Goal: Information Seeking & Learning: Check status

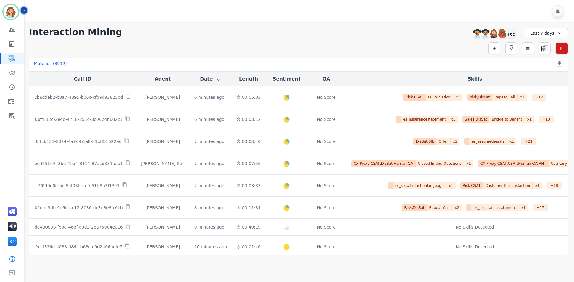
click at [26, 10] on button "Icon description" at bounding box center [24, 10] width 7 height 7
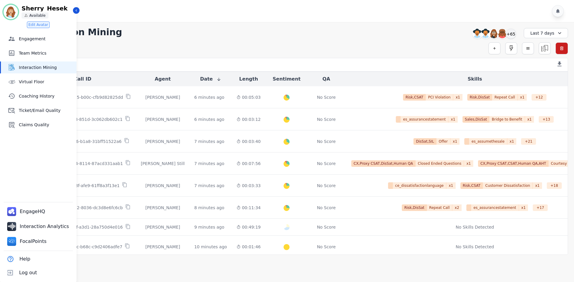
click at [536, 35] on div "Last 7 days" at bounding box center [546, 33] width 44 height 10
click at [545, 82] on li "Last 30 days" at bounding box center [550, 83] width 30 height 6
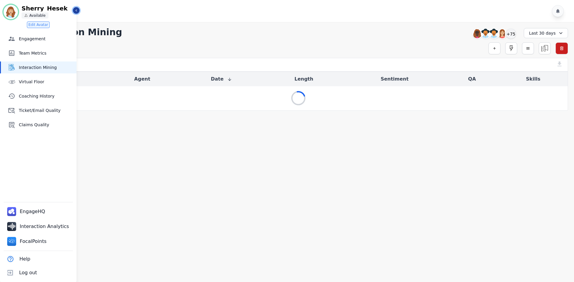
click at [77, 10] on icon "Sidebar" at bounding box center [76, 10] width 4 height 4
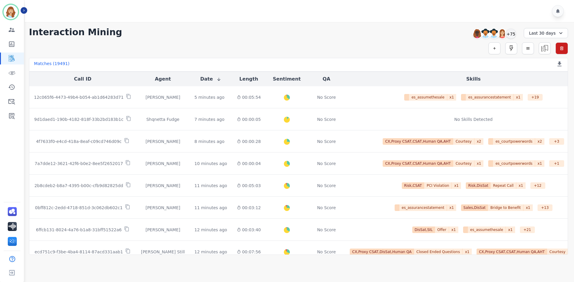
drag, startPoint x: 573, startPoint y: 88, endPoint x: 567, endPoint y: 84, distance: 7.5
click at [573, 88] on div "**********" at bounding box center [298, 138] width 551 height 233
click at [22, 10] on icon "Sidebar" at bounding box center [24, 10] width 4 height 4
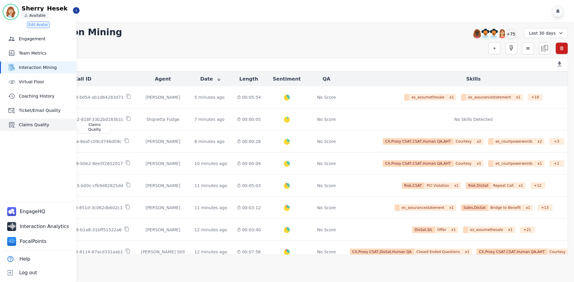
click at [34, 127] on span "Claims Quality" at bounding box center [46, 125] width 55 height 6
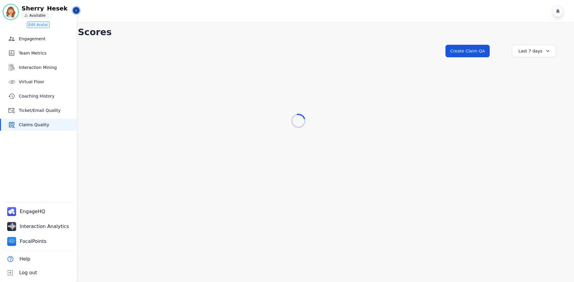
click at [75, 10] on icon "Sidebar" at bounding box center [76, 10] width 4 height 4
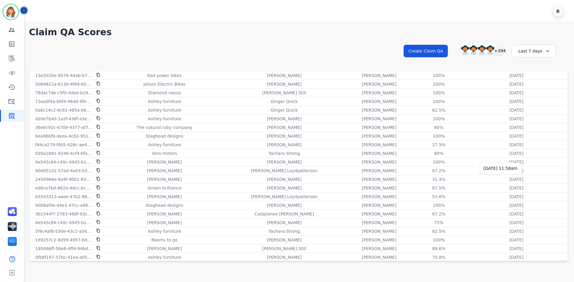
scroll to position [633, 0]
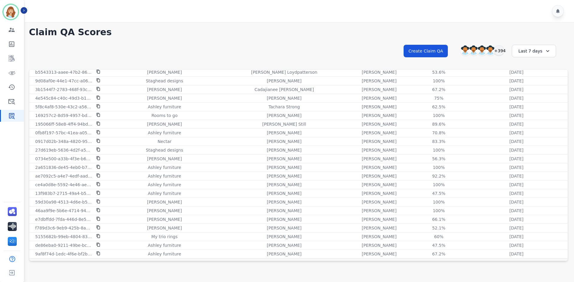
click at [528, 56] on div "Last 7 days" at bounding box center [534, 51] width 44 height 13
click at [531, 100] on li "Last 30 days" at bounding box center [538, 102] width 30 height 6
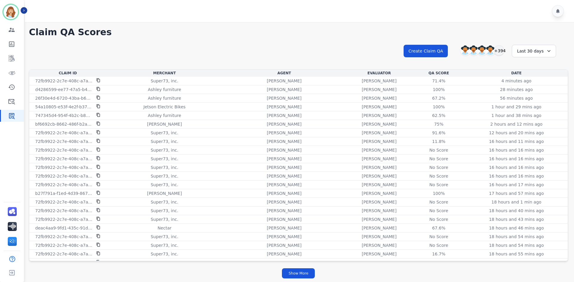
click at [325, 30] on h1 "Claim QA Scores" at bounding box center [298, 32] width 539 height 11
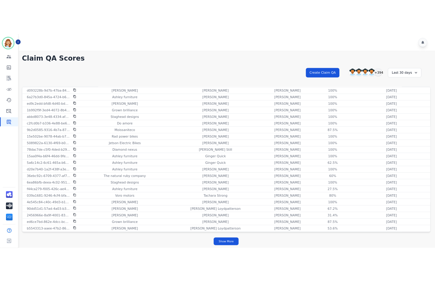
scroll to position [538, 0]
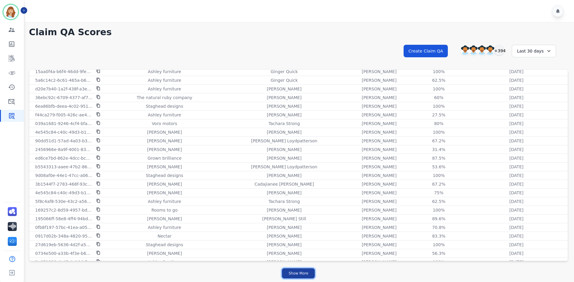
click at [305, 272] on button "Show More" at bounding box center [298, 274] width 33 height 10
click at [534, 53] on div "Last 30 days" at bounding box center [534, 51] width 44 height 13
click at [531, 106] on li "Last 90 days" at bounding box center [538, 109] width 30 height 6
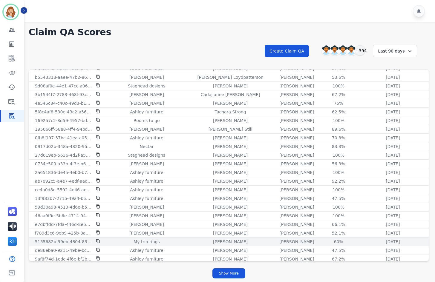
scroll to position [685, 0]
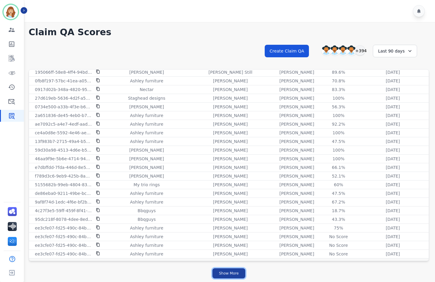
click at [237, 276] on button "Show More" at bounding box center [229, 274] width 33 height 10
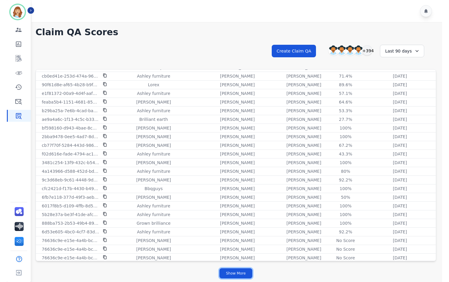
scroll to position [1552, 0]
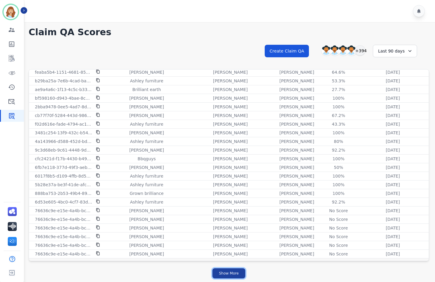
click at [238, 273] on button "Show More" at bounding box center [229, 274] width 33 height 10
click at [434, 91] on div "**********" at bounding box center [229, 152] width 412 height 260
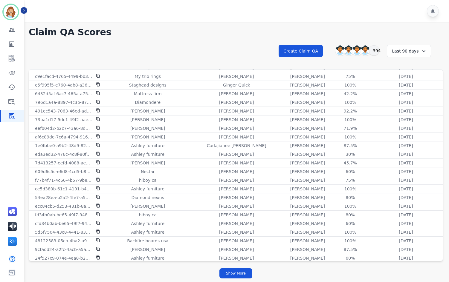
scroll to position [2418, 0]
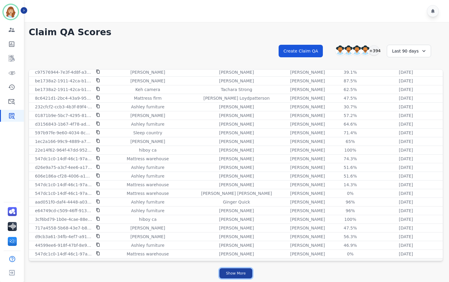
click at [237, 275] on button "Show More" at bounding box center [235, 274] width 33 height 10
click at [406, 49] on div "Last 90 days" at bounding box center [409, 51] width 44 height 13
click at [337, 22] on div "**********" at bounding box center [236, 152] width 426 height 260
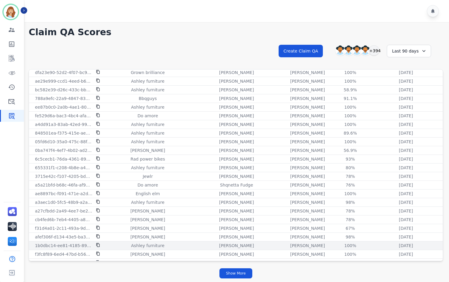
scroll to position [3195, 0]
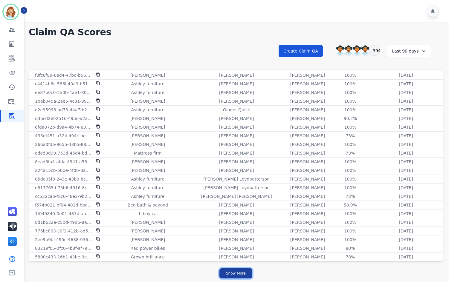
click at [233, 270] on button "Show More" at bounding box center [235, 274] width 33 height 10
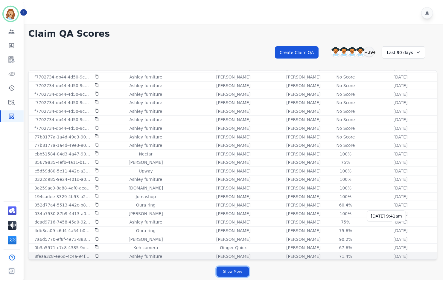
scroll to position [4152, 0]
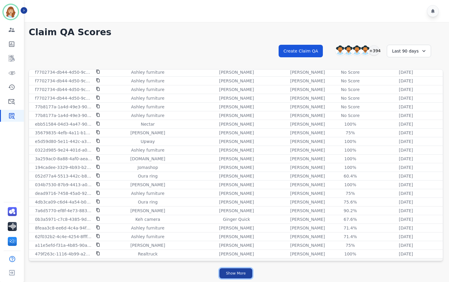
click at [227, 273] on button "Show More" at bounding box center [235, 274] width 33 height 10
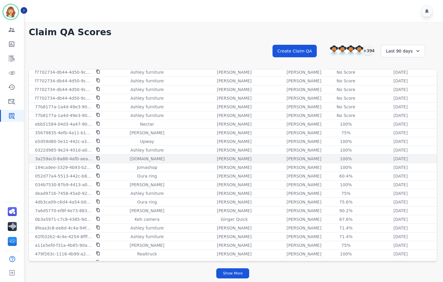
click at [97, 159] on icon at bounding box center [98, 158] width 4 height 4
click at [210, 49] on div "**********" at bounding box center [233, 57] width 408 height 26
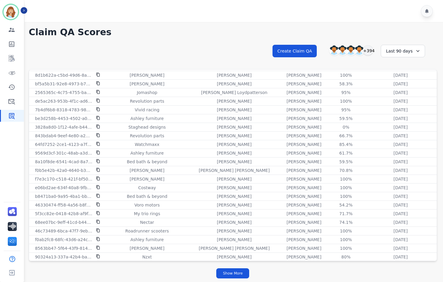
scroll to position [5019, 0]
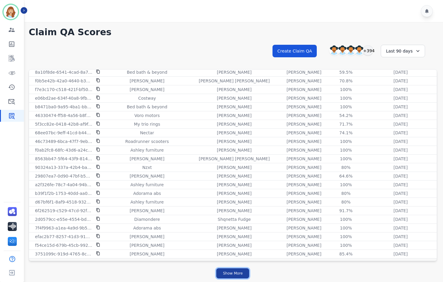
click at [241, 274] on button "Show More" at bounding box center [232, 274] width 33 height 10
click at [204, 52] on div "**********" at bounding box center [233, 57] width 408 height 26
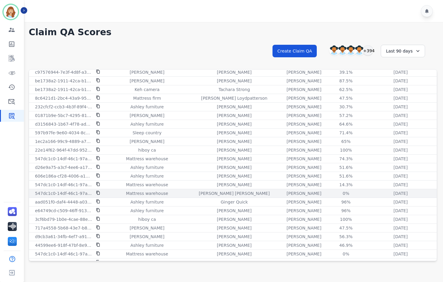
scroll to position [2388, 0]
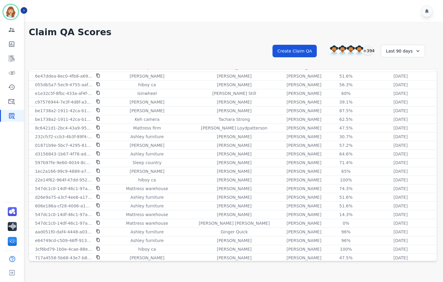
click at [179, 45] on div "**********" at bounding box center [233, 57] width 408 height 26
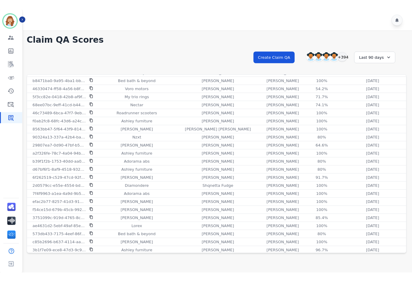
scroll to position [5079, 0]
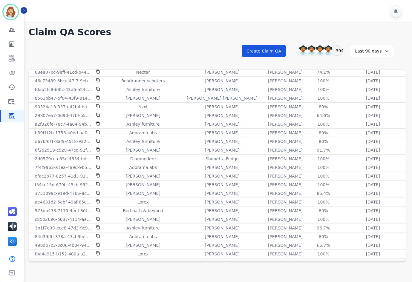
click at [198, 35] on h1 "Claim QA Scores" at bounding box center [217, 32] width 377 height 11
click at [185, 45] on div "**********" at bounding box center [217, 57] width 377 height 26
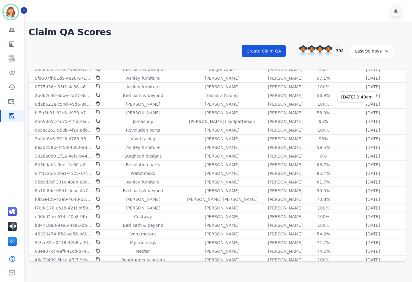
scroll to position [4870, 0]
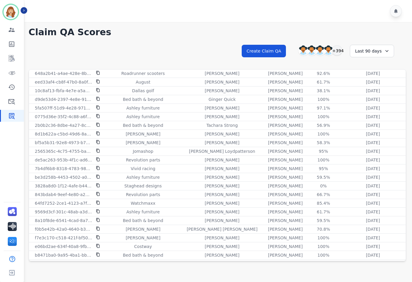
click at [372, 54] on div "Last 90 days" at bounding box center [372, 51] width 44 height 13
click at [329, 61] on div "**********" at bounding box center [217, 57] width 377 height 26
click at [369, 57] on div "**********" at bounding box center [217, 57] width 377 height 26
click at [373, 49] on div "Last 90 days" at bounding box center [372, 51] width 44 height 13
click at [371, 117] on li "Last 12 months" at bounding box center [376, 119] width 30 height 12
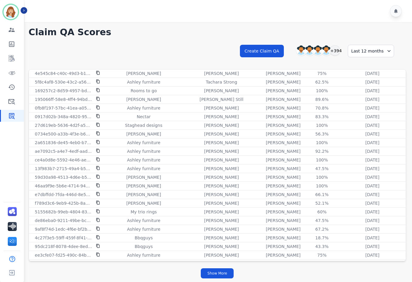
scroll to position [685, 0]
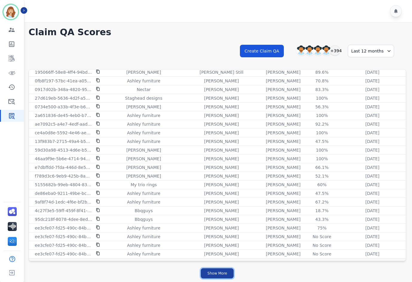
click at [219, 273] on button "Show More" at bounding box center [217, 274] width 33 height 10
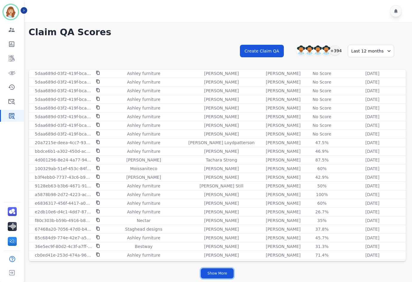
scroll to position [1552, 0]
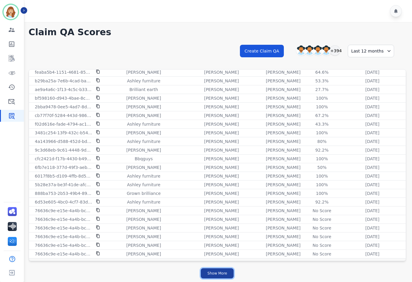
click at [221, 270] on button "Show More" at bounding box center [217, 274] width 33 height 10
click at [212, 272] on button "Show More" at bounding box center [217, 274] width 33 height 10
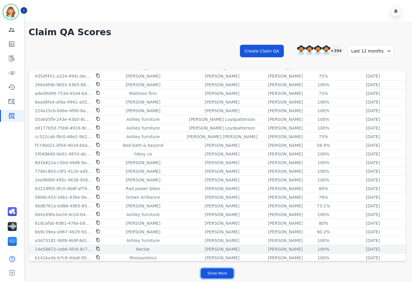
scroll to position [3285, 0]
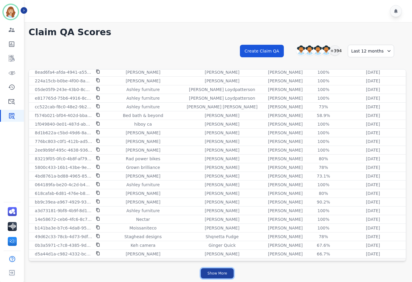
click at [218, 275] on button "Show More" at bounding box center [217, 274] width 33 height 10
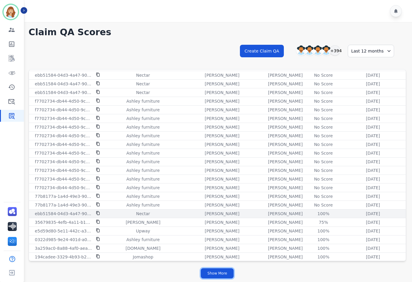
scroll to position [4152, 0]
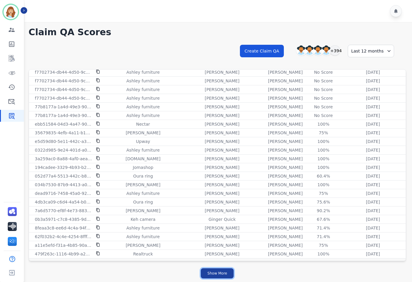
click at [221, 272] on button "Show More" at bounding box center [217, 274] width 33 height 10
click at [228, 273] on button "Show More" at bounding box center [217, 274] width 33 height 10
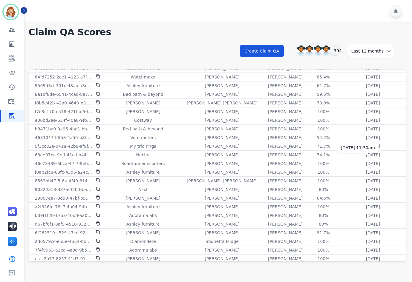
scroll to position [5079, 0]
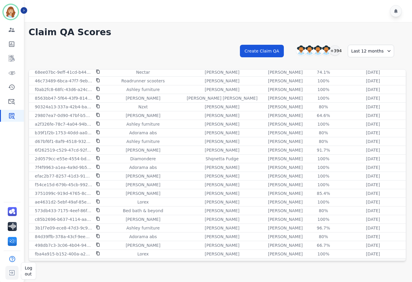
click at [13, 271] on img "Sidebar" at bounding box center [12, 273] width 11 height 11
